Goal: Task Accomplishment & Management: Manage account settings

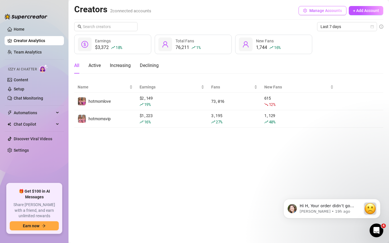
click at [333, 9] on span "Manage Accounts" at bounding box center [326, 10] width 33 height 5
